Goal: Task Accomplishment & Management: Manage account settings

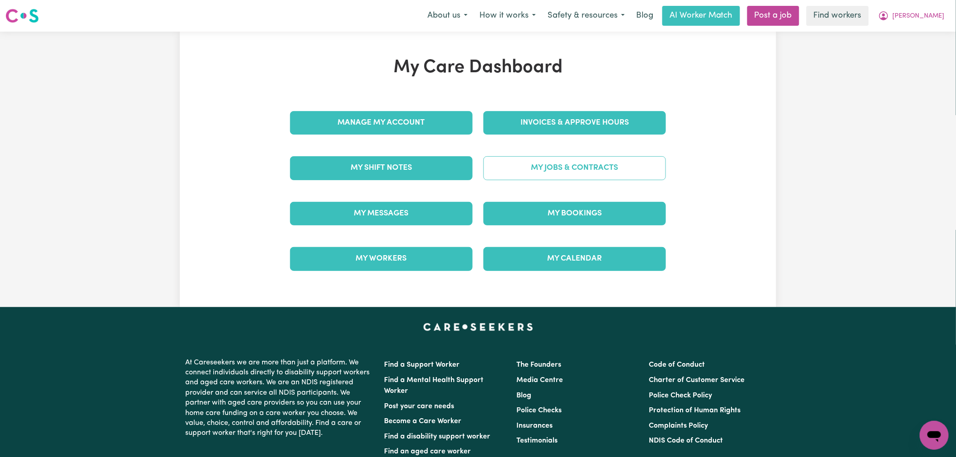
click at [563, 165] on link "My Jobs & Contracts" at bounding box center [575, 168] width 183 height 24
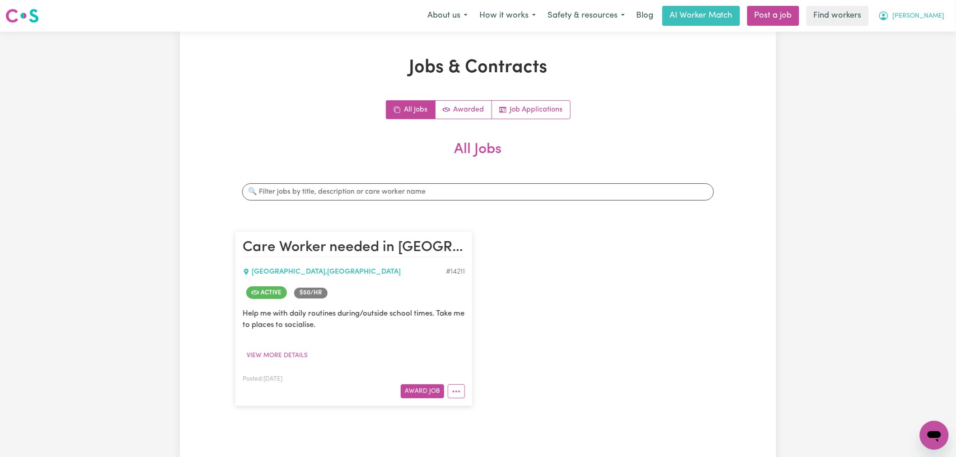
click at [942, 21] on button "[PERSON_NAME]" at bounding box center [912, 15] width 78 height 19
click at [937, 33] on link "My Dashboard" at bounding box center [914, 35] width 71 height 17
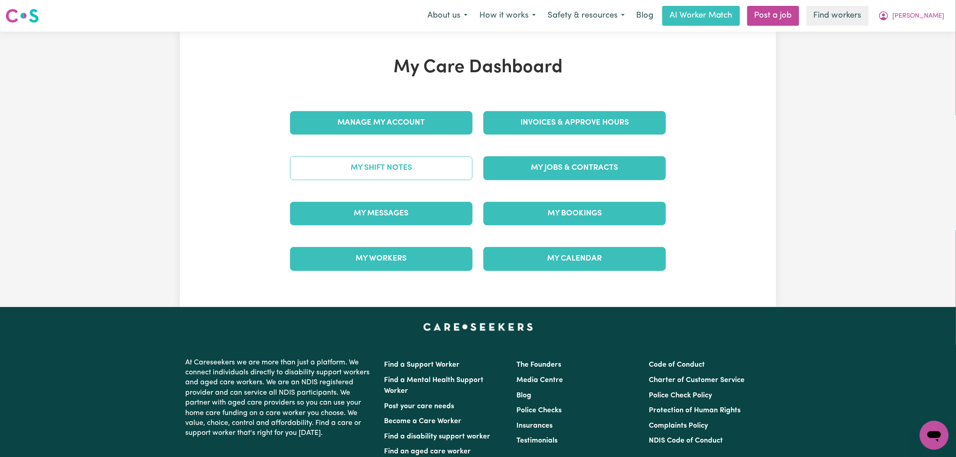
click at [400, 175] on link "My Shift Notes" at bounding box center [381, 168] width 183 height 24
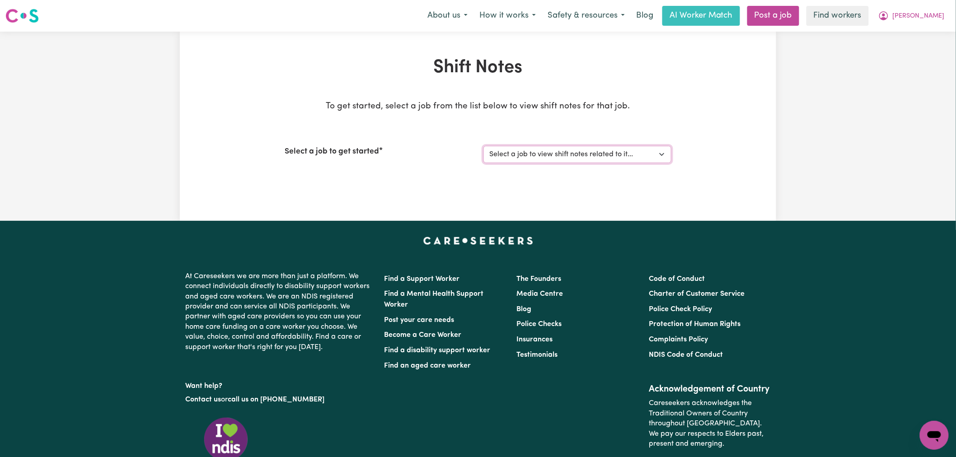
click at [540, 146] on select "Select a job to view shift notes related to it... [Joseph] Care Worker needed i…" at bounding box center [578, 154] width 188 height 17
select select "14211"
click at [484, 146] on select "Select a job to view shift notes related to it... [Joseph] Care Worker needed i…" at bounding box center [578, 154] width 188 height 17
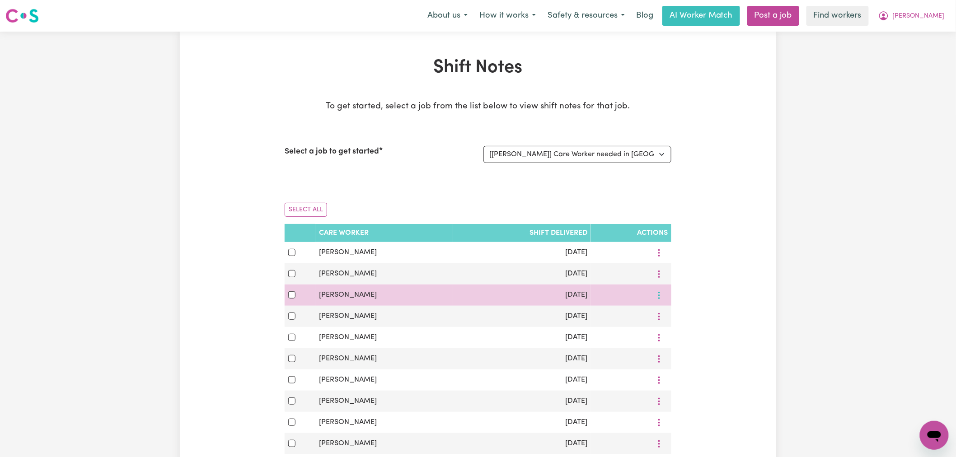
click at [662, 301] on button "More options" at bounding box center [659, 295] width 17 height 14
click at [663, 322] on link "View Shift Note" at bounding box center [691, 316] width 75 height 18
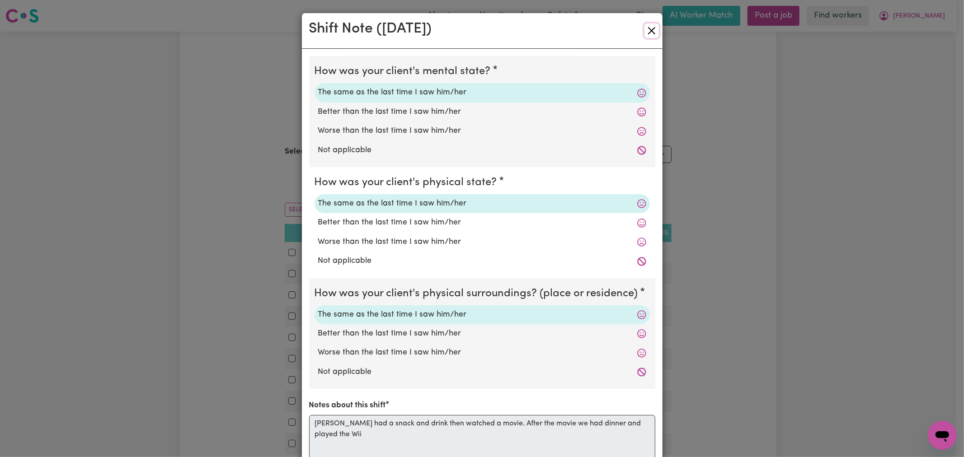
click at [649, 27] on button "Close" at bounding box center [651, 31] width 14 height 14
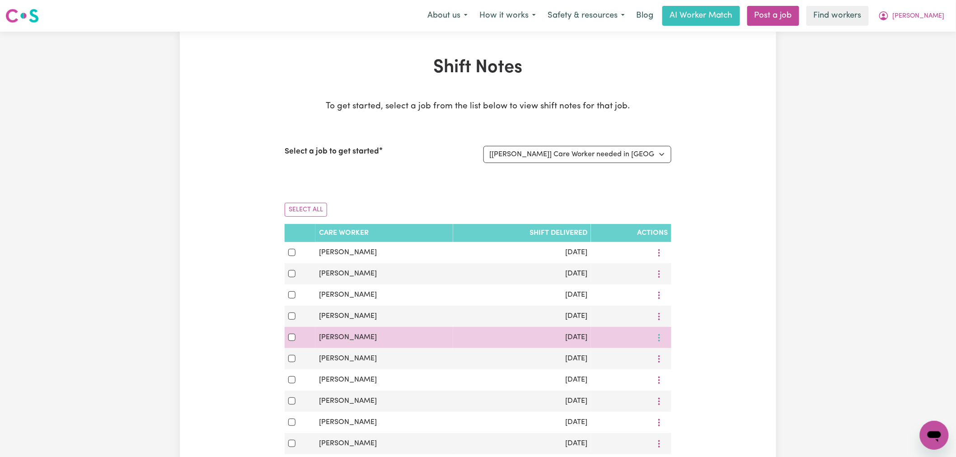
click at [663, 345] on button "More options" at bounding box center [659, 338] width 17 height 14
click at [682, 360] on span "View Shift Note" at bounding box center [697, 358] width 49 height 7
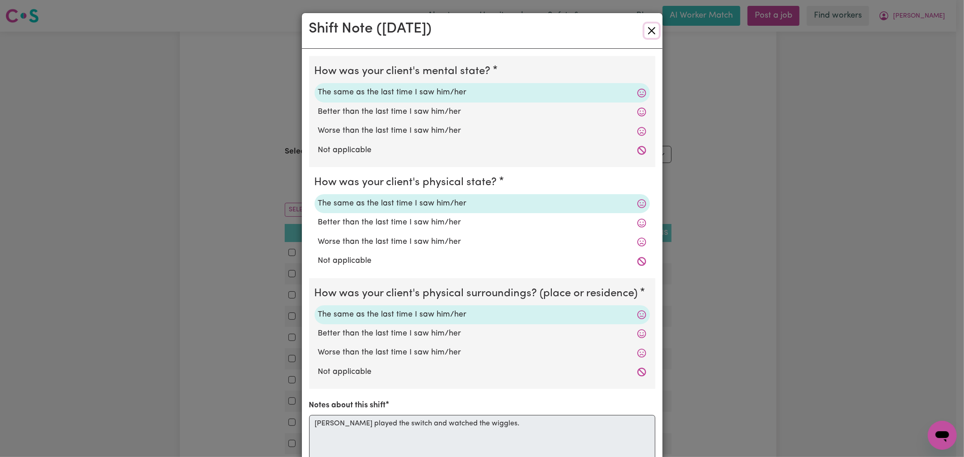
click at [645, 31] on button "Close" at bounding box center [651, 31] width 14 height 14
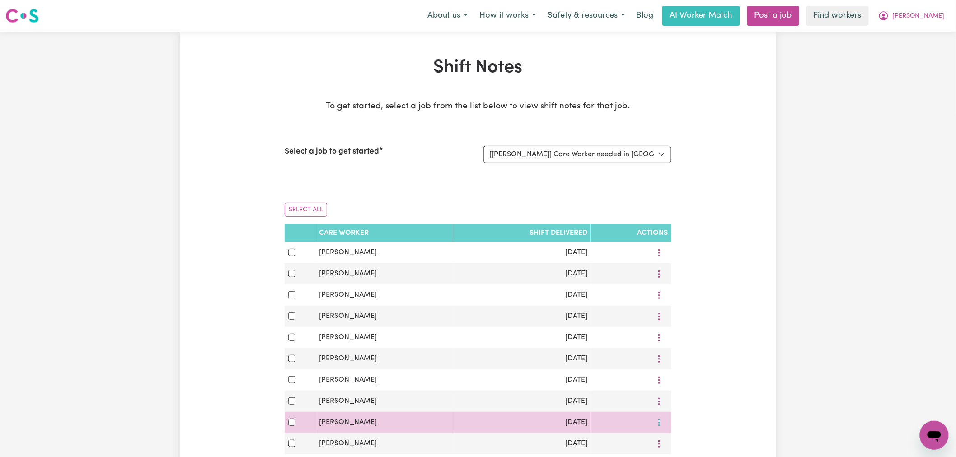
click at [660, 429] on button "More options" at bounding box center [659, 423] width 17 height 14
click at [679, 389] on link "View Shift Note" at bounding box center [691, 383] width 75 height 18
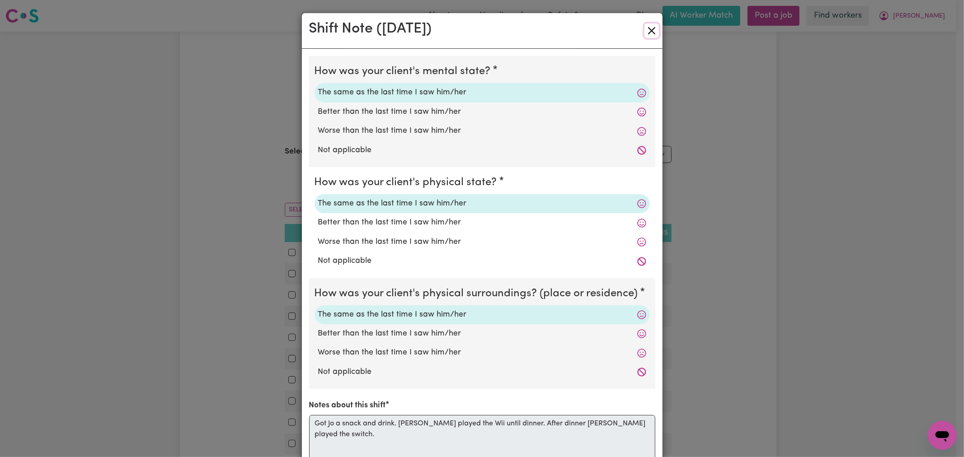
click at [647, 25] on button "Close" at bounding box center [651, 31] width 14 height 14
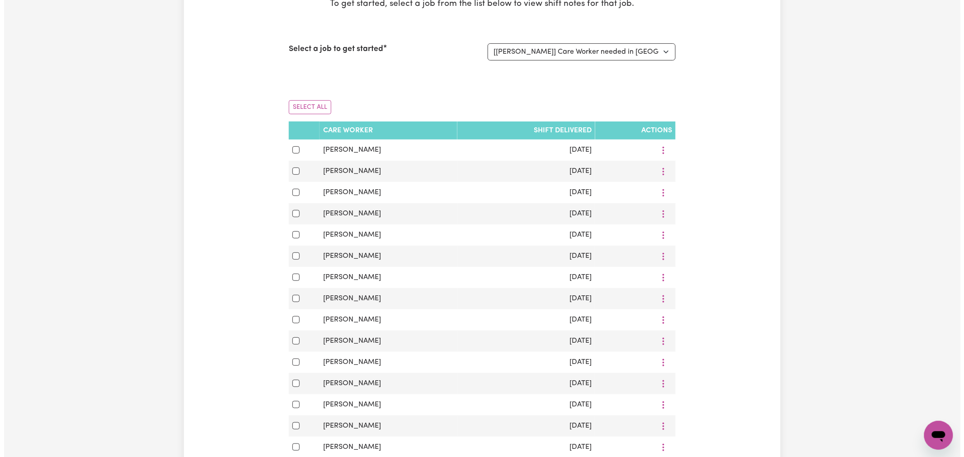
scroll to position [301, 0]
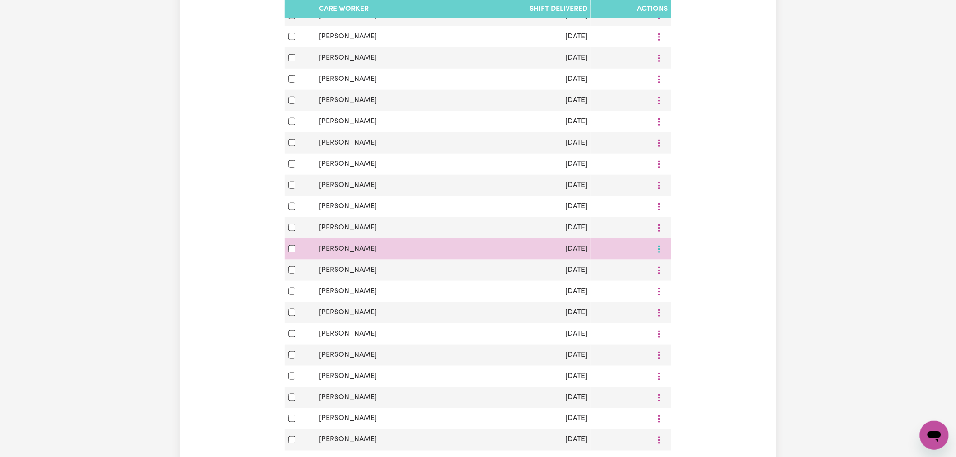
click at [665, 256] on button "More options" at bounding box center [659, 249] width 17 height 14
click at [679, 270] on span "View Shift Note" at bounding box center [697, 270] width 49 height 7
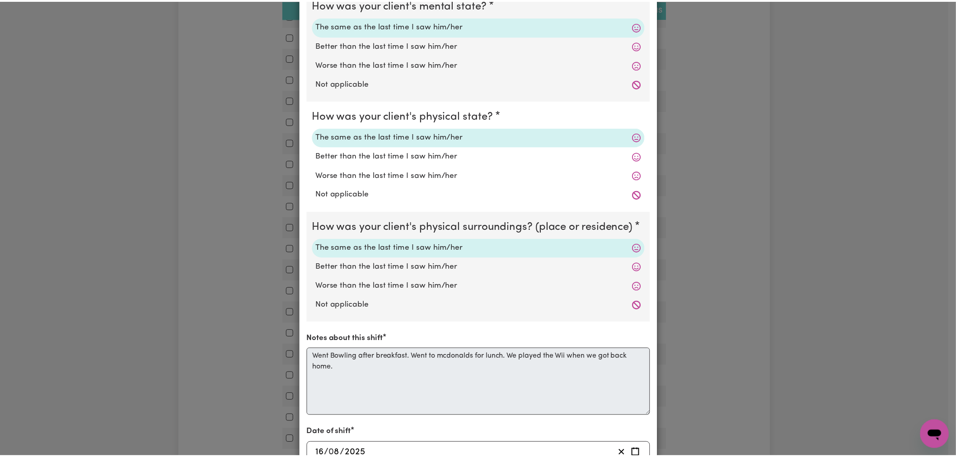
scroll to position [0, 0]
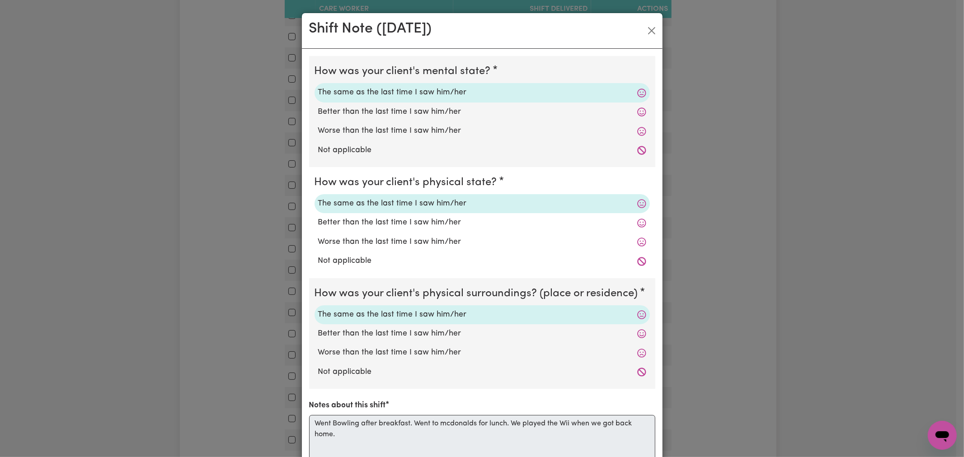
click at [648, 21] on div "Shift Note ( 16 Aug, 2025 )" at bounding box center [482, 31] width 361 height 36
click at [648, 30] on button "Close" at bounding box center [651, 31] width 14 height 14
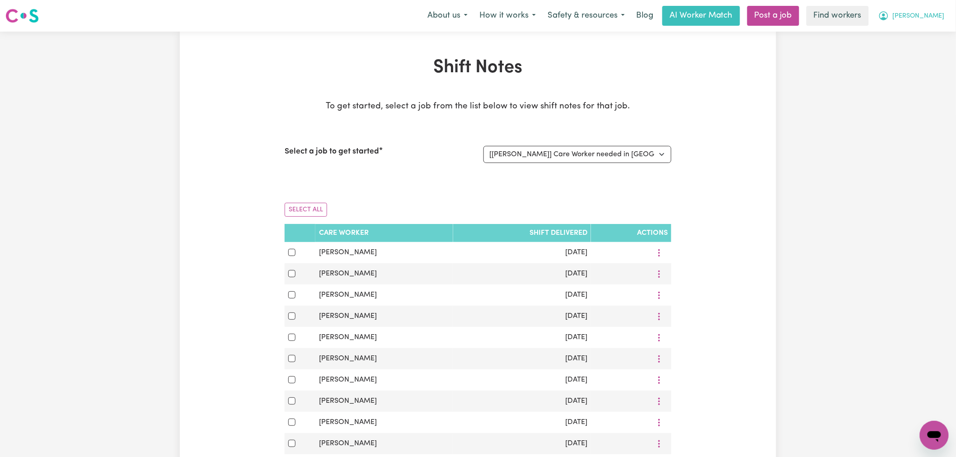
click at [944, 15] on span "[PERSON_NAME]" at bounding box center [919, 16] width 52 height 10
click at [933, 48] on link "Logout" at bounding box center [914, 51] width 71 height 17
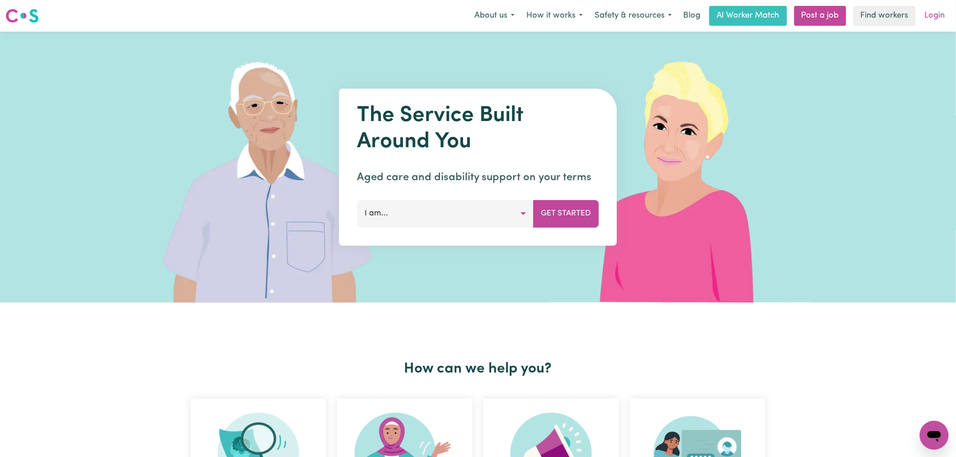
click at [939, 9] on link "Login" at bounding box center [935, 16] width 31 height 20
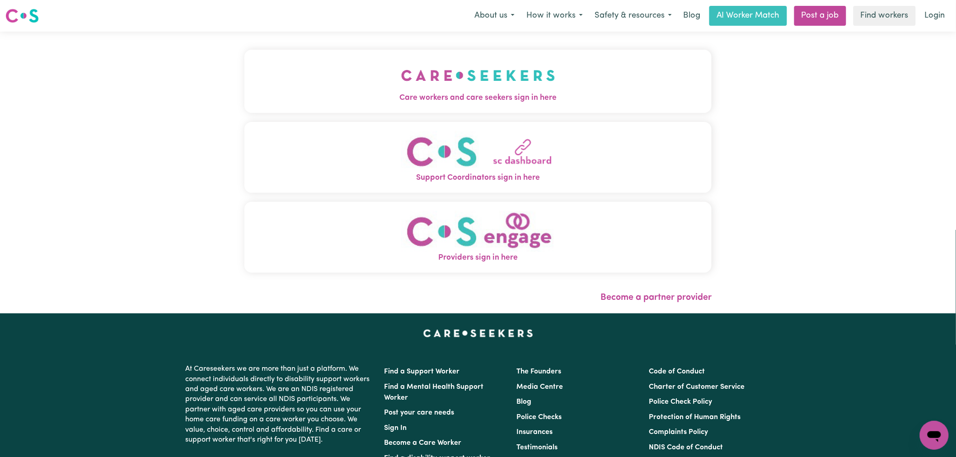
click at [245, 88] on button "Care workers and care seekers sign in here" at bounding box center [478, 81] width 467 height 63
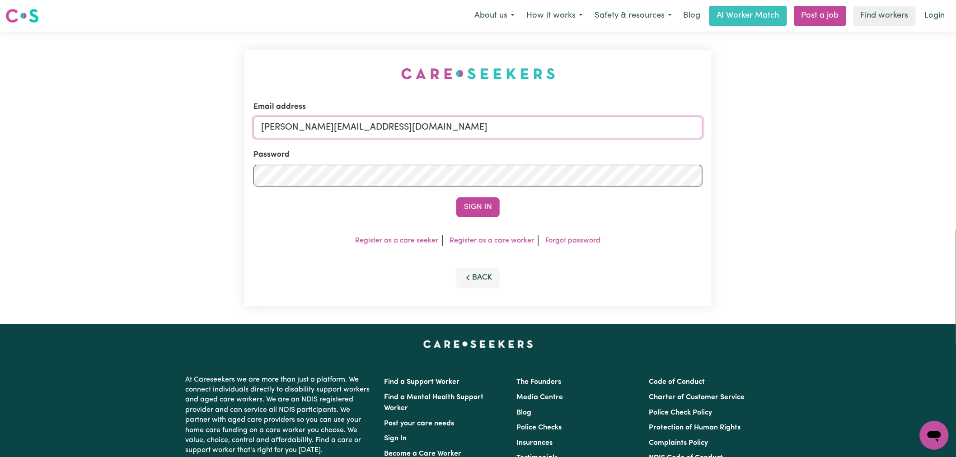
click at [435, 124] on input "[PERSON_NAME][EMAIL_ADDRESS][DOMAIN_NAME]" at bounding box center [478, 128] width 449 height 22
drag, startPoint x: 484, startPoint y: 124, endPoint x: 326, endPoint y: 123, distance: 158.2
click at [310, 120] on input "superuser~williamsorrell@careseekers.com.au" at bounding box center [478, 128] width 449 height 22
type input "superuser~williamsorrell@careseekers.com.au"
click at [485, 219] on div "Email address superuser~williamsorrell@careseekers.com.au Password Sign In Regi…" at bounding box center [478, 178] width 467 height 257
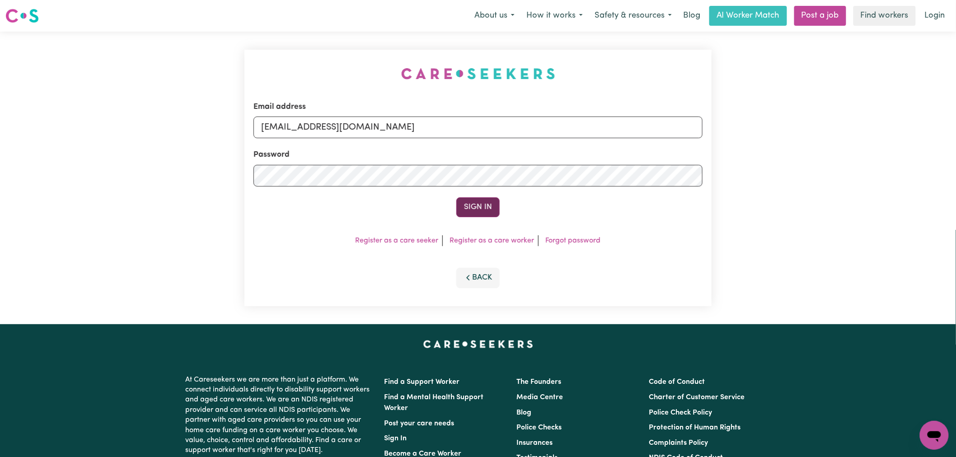
click at [486, 212] on button "Sign In" at bounding box center [477, 208] width 43 height 20
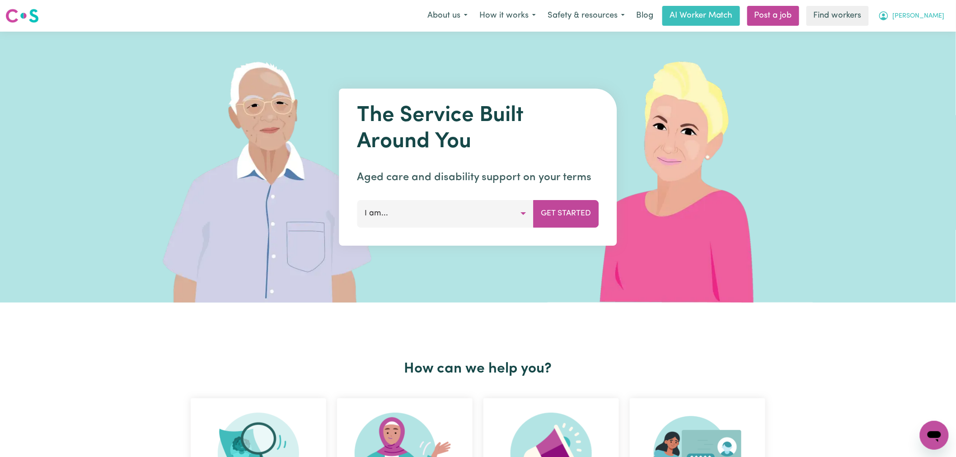
click at [941, 23] on button "[PERSON_NAME]" at bounding box center [912, 15] width 78 height 19
click at [922, 49] on link "Logout" at bounding box center [914, 51] width 71 height 17
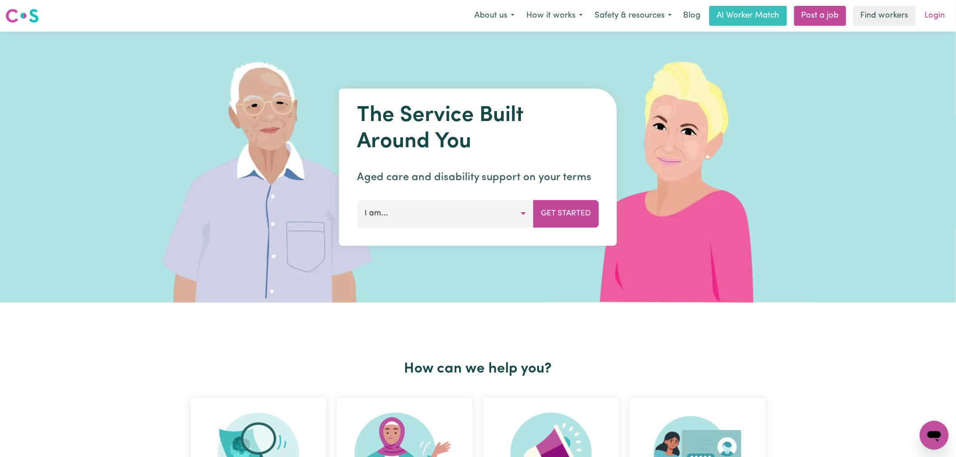
click at [933, 25] on link "Login" at bounding box center [935, 16] width 31 height 20
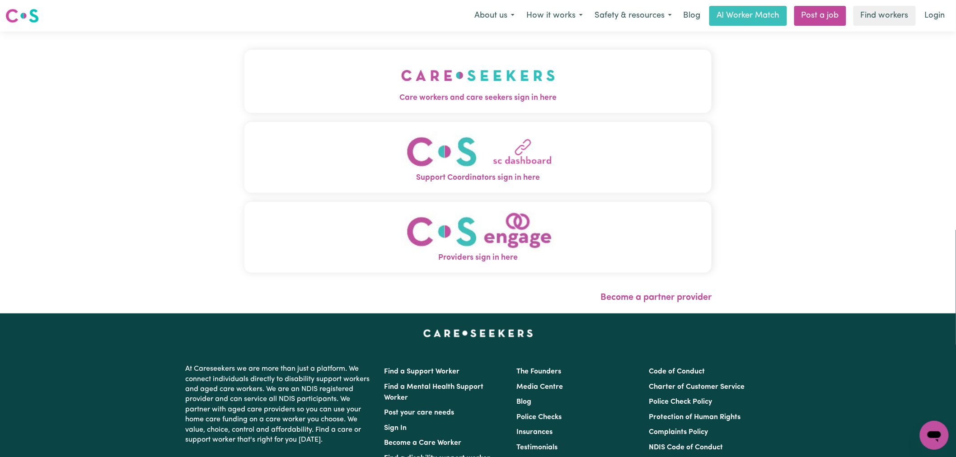
click at [401, 84] on img "Care workers and care seekers sign in here" at bounding box center [478, 75] width 154 height 33
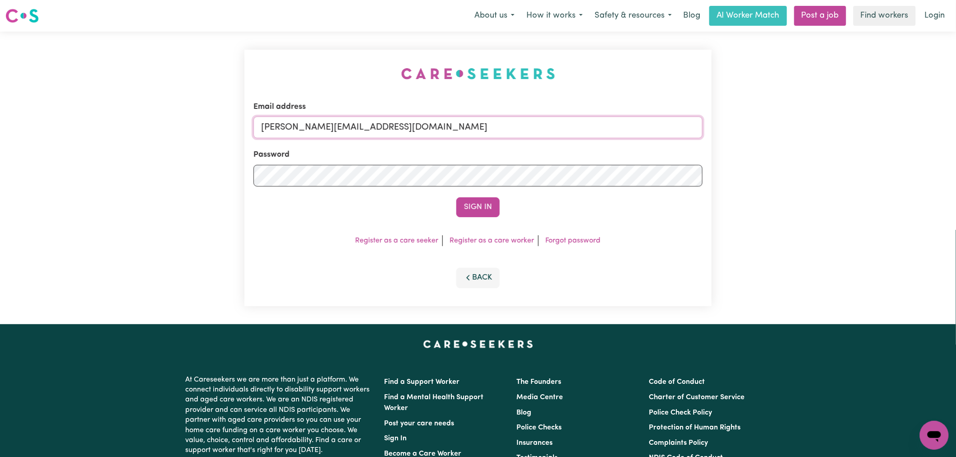
drag, startPoint x: 441, startPoint y: 129, endPoint x: 440, endPoint y: 138, distance: 9.1
click at [441, 129] on input "[PERSON_NAME][EMAIL_ADDRESS][DOMAIN_NAME]" at bounding box center [478, 128] width 449 height 22
drag, startPoint x: 483, startPoint y: 132, endPoint x: 309, endPoint y: 131, distance: 173.6
click at [309, 131] on input "[EMAIL_ADDRESS][DOMAIN_NAME]" at bounding box center [478, 128] width 449 height 22
type input "[EMAIL_ADDRESS][DOMAIN_NAME]"
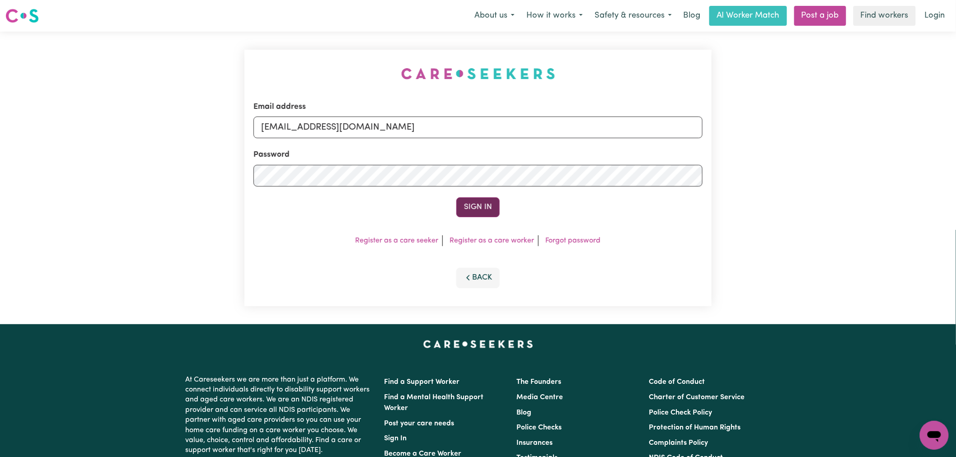
click at [492, 212] on button "Sign In" at bounding box center [477, 208] width 43 height 20
